Goal: Transaction & Acquisition: Purchase product/service

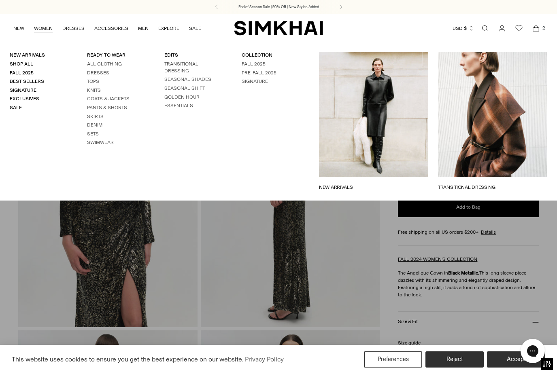
click at [44, 27] on link "WOMEN" at bounding box center [43, 28] width 19 height 18
click at [40, 235] on img at bounding box center [107, 193] width 179 height 268
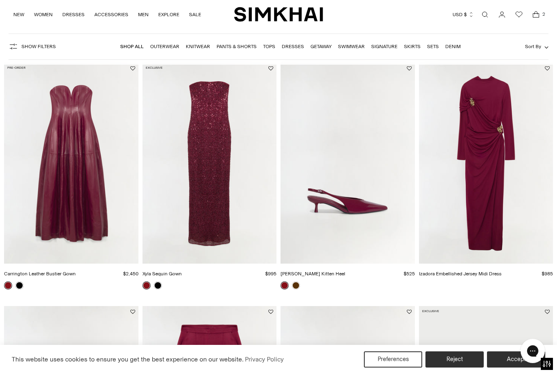
scroll to position [55, 0]
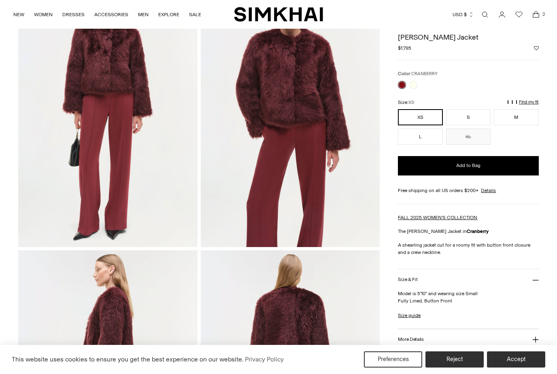
scroll to position [25, 0]
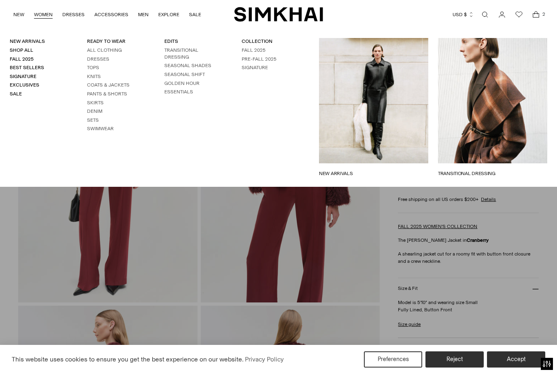
click at [46, 15] on link "WOMEN" at bounding box center [43, 15] width 19 height 18
click at [112, 51] on link "All Clothing" at bounding box center [104, 50] width 35 height 6
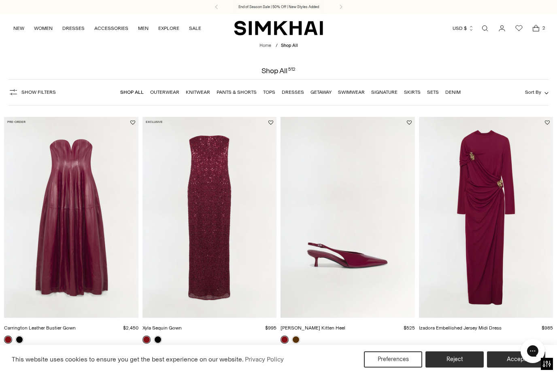
click at [61, 228] on img "Carrington Leather Bustier Gown" at bounding box center [71, 217] width 134 height 201
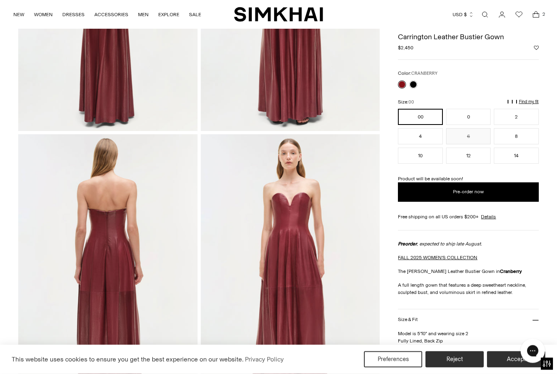
scroll to position [459, 0]
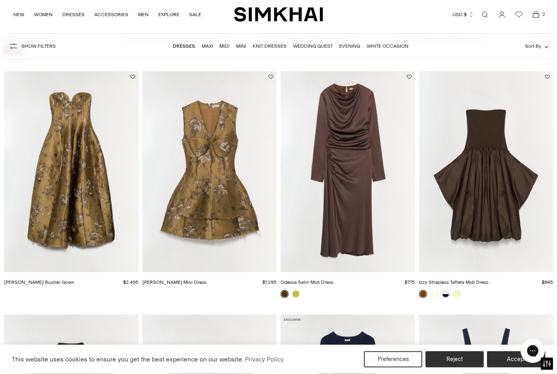
scroll to position [1256, 0]
click at [69, 162] on img "Elaria Jacquard Bustier Gown" at bounding box center [71, 171] width 134 height 201
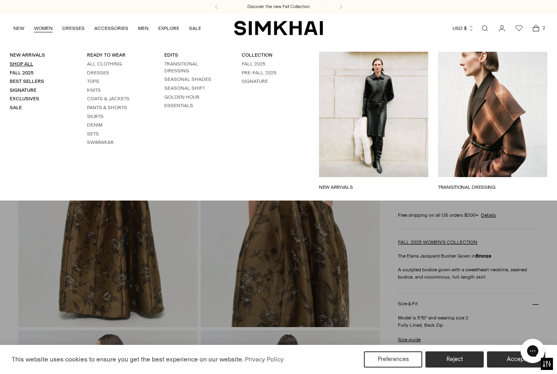
click at [29, 62] on link "Shop All" at bounding box center [21, 64] width 23 height 6
